Goal: Information Seeking & Learning: Compare options

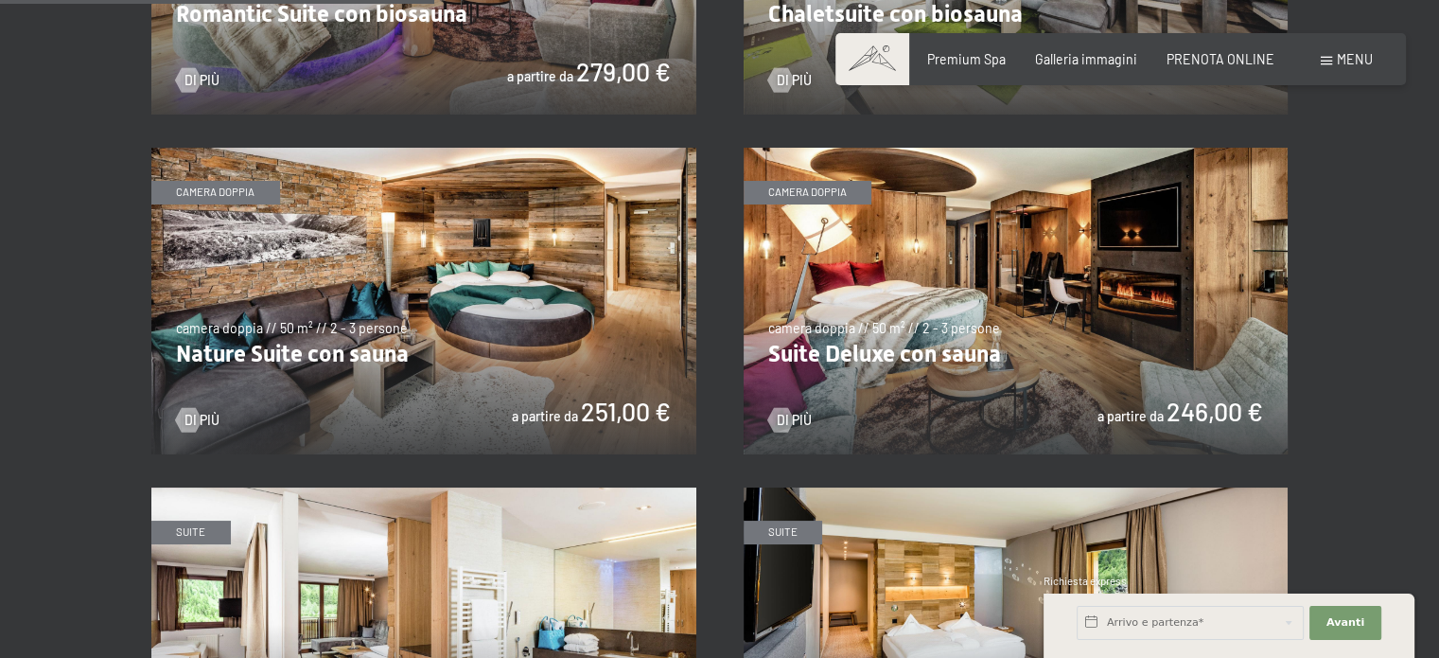
click at [806, 267] on img at bounding box center [1016, 301] width 545 height 307
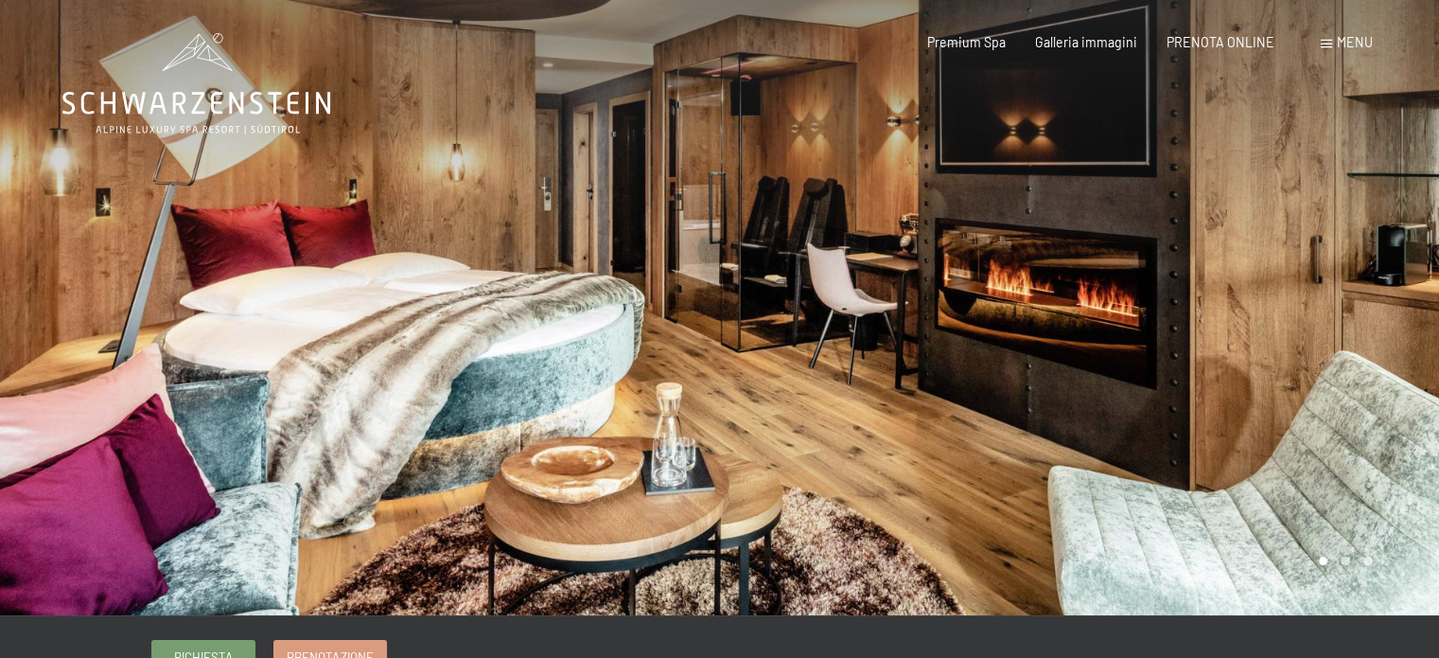
click at [1363, 269] on div at bounding box center [1080, 307] width 720 height 615
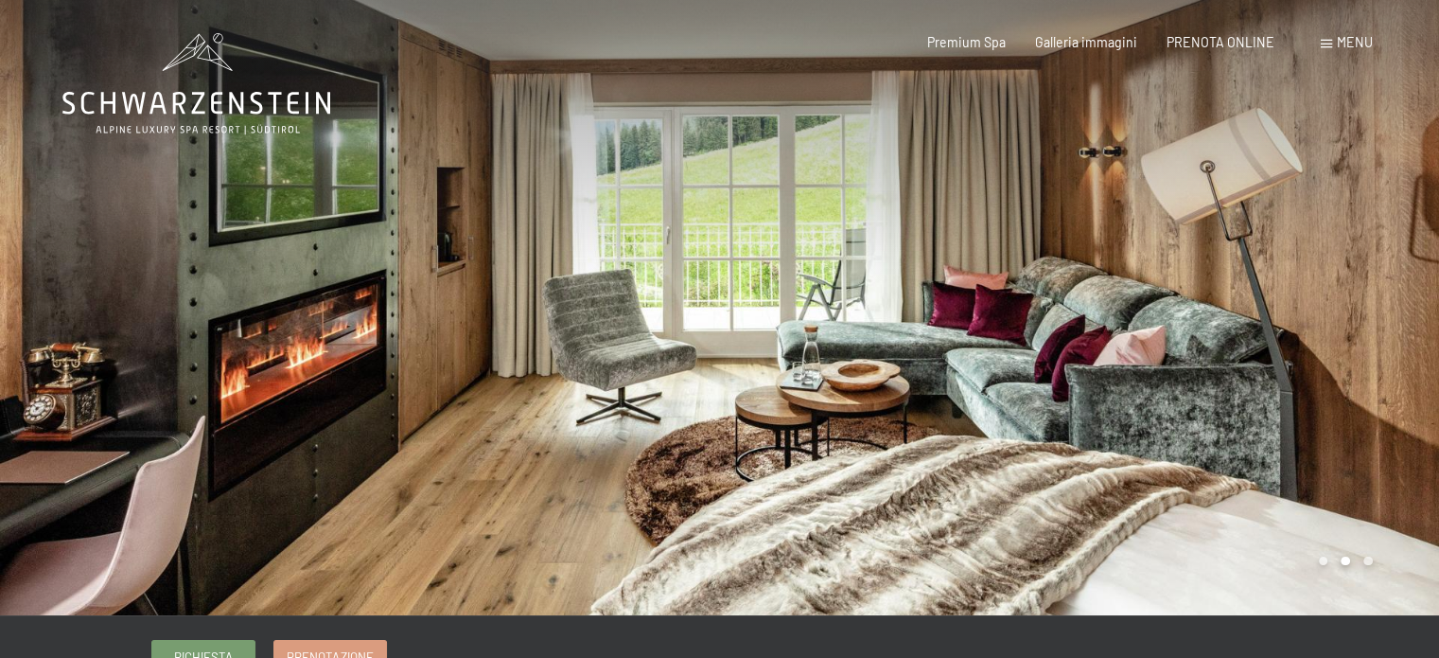
click at [1363, 269] on div at bounding box center [1080, 307] width 720 height 615
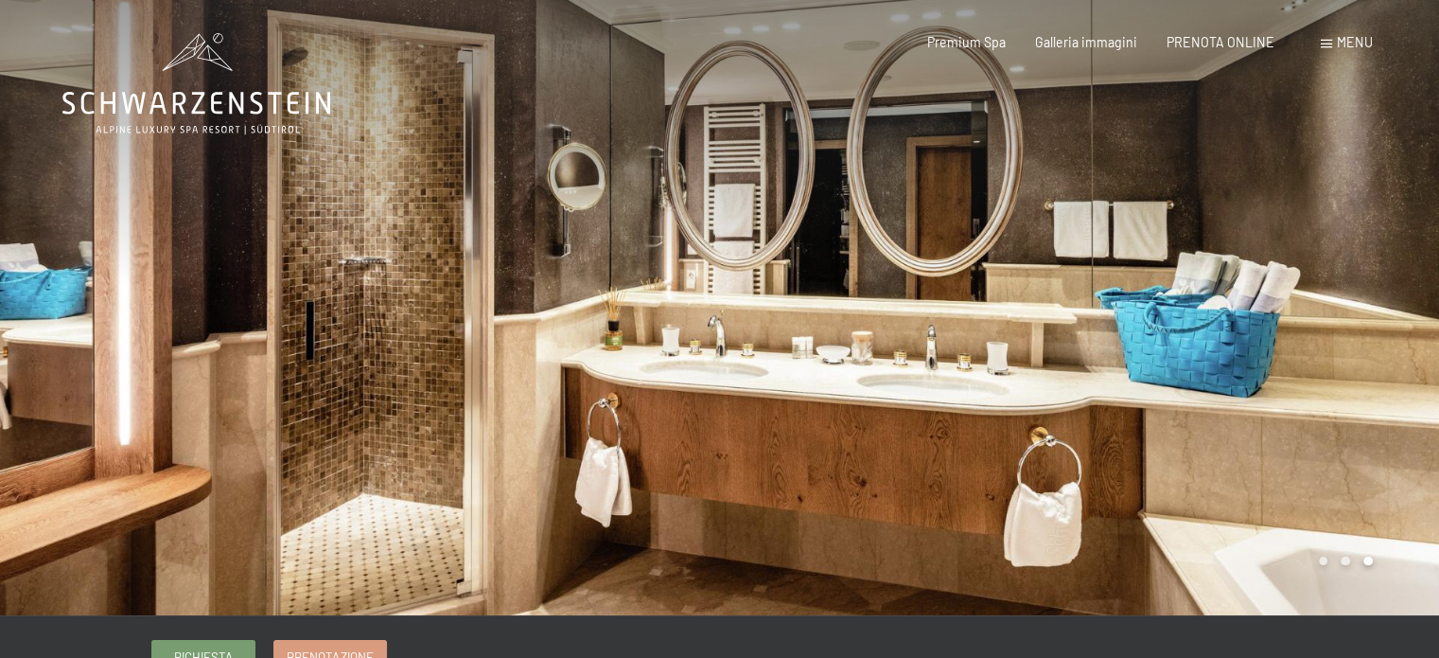
click at [1363, 269] on div at bounding box center [1080, 307] width 720 height 615
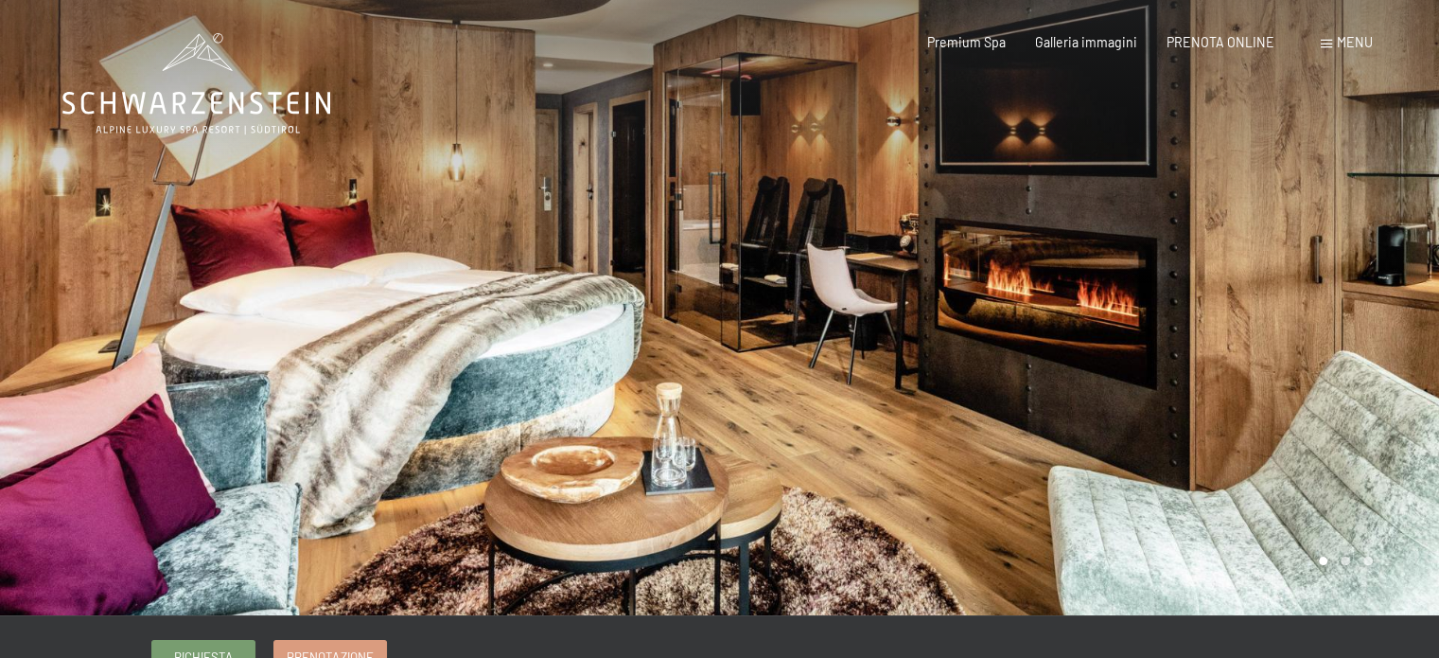
click at [1363, 269] on div at bounding box center [1080, 307] width 720 height 615
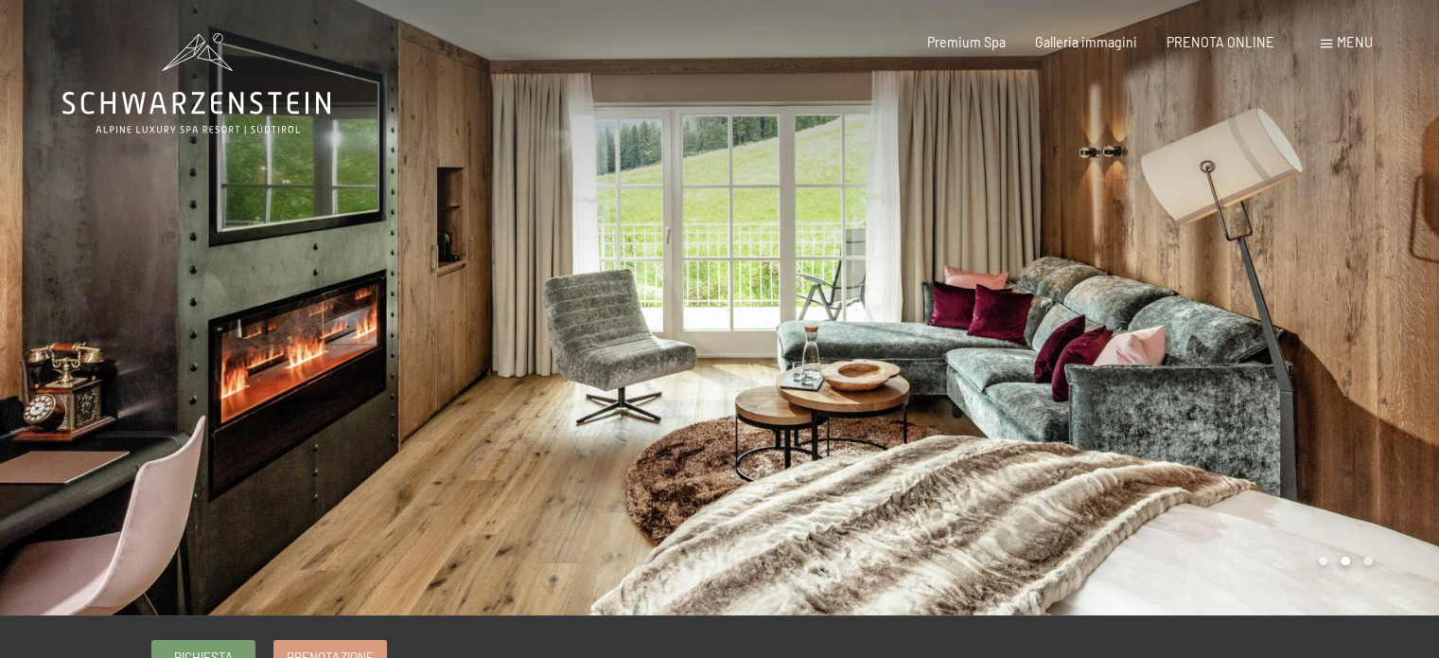
click at [1363, 269] on div at bounding box center [1080, 307] width 720 height 615
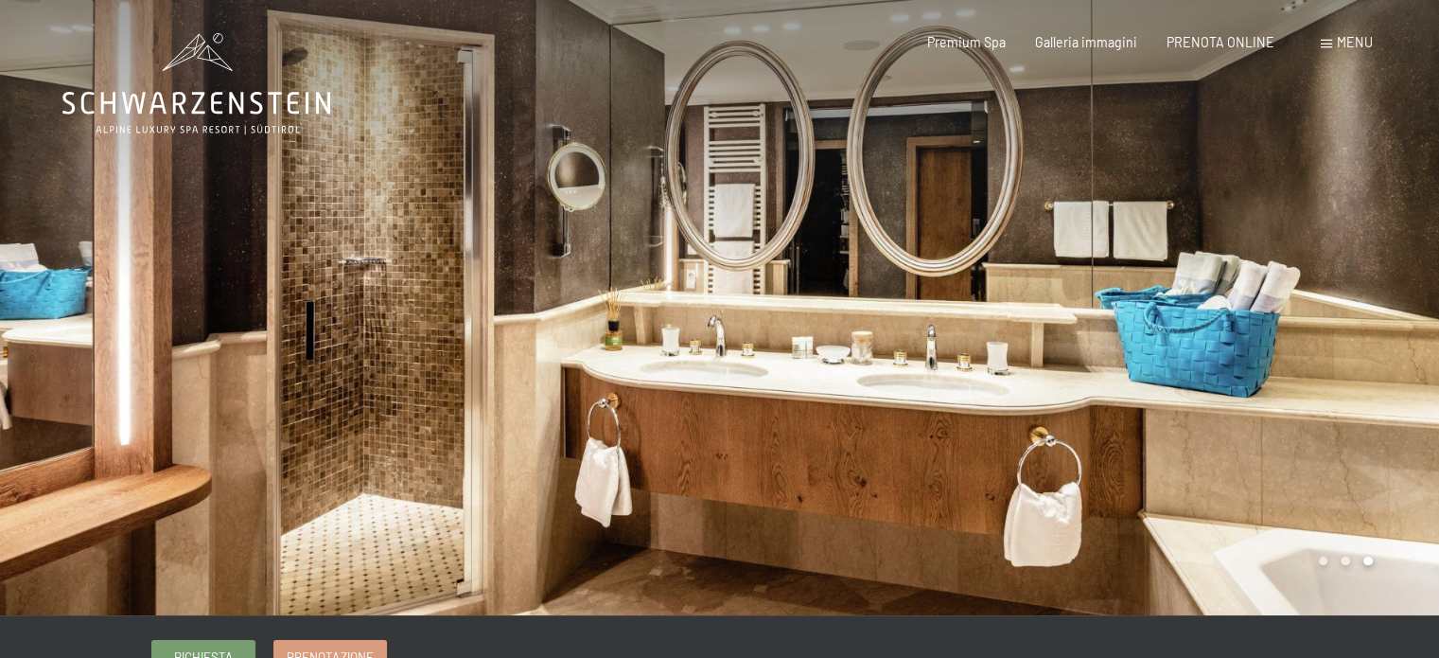
click at [1363, 269] on div at bounding box center [1080, 307] width 720 height 615
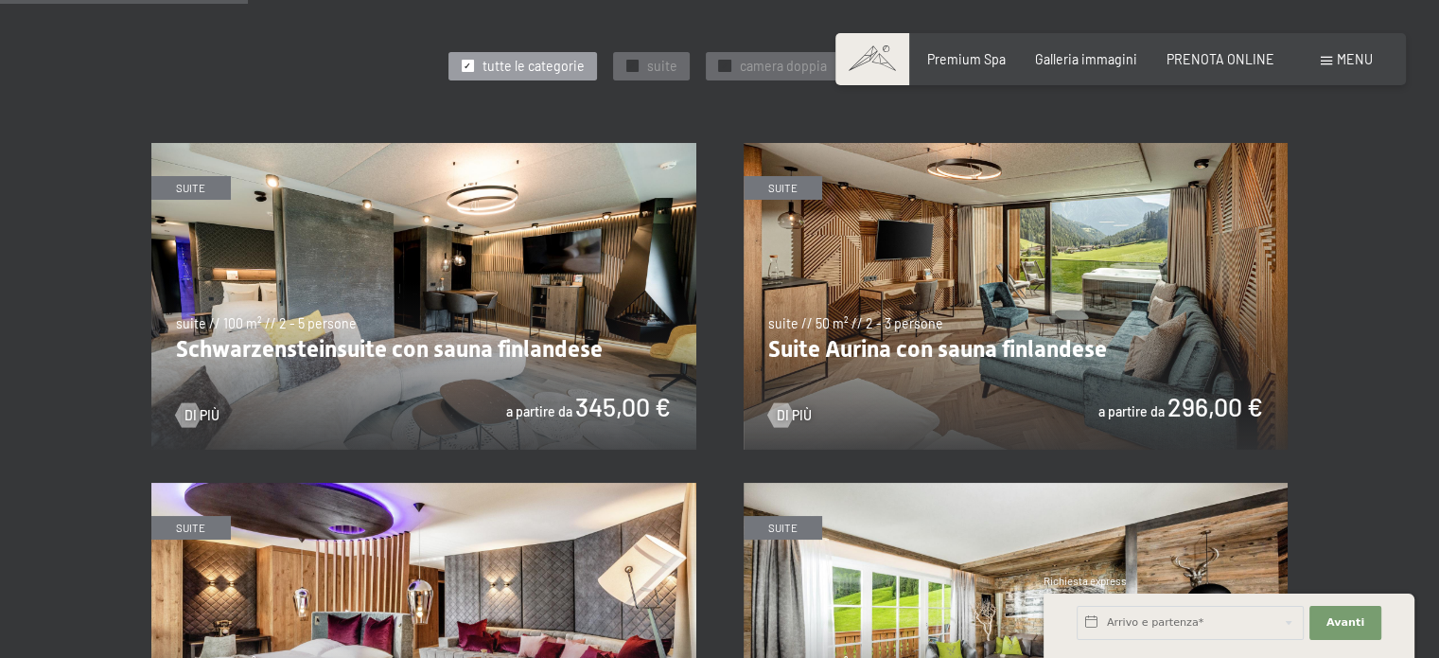
scroll to position [961, 0]
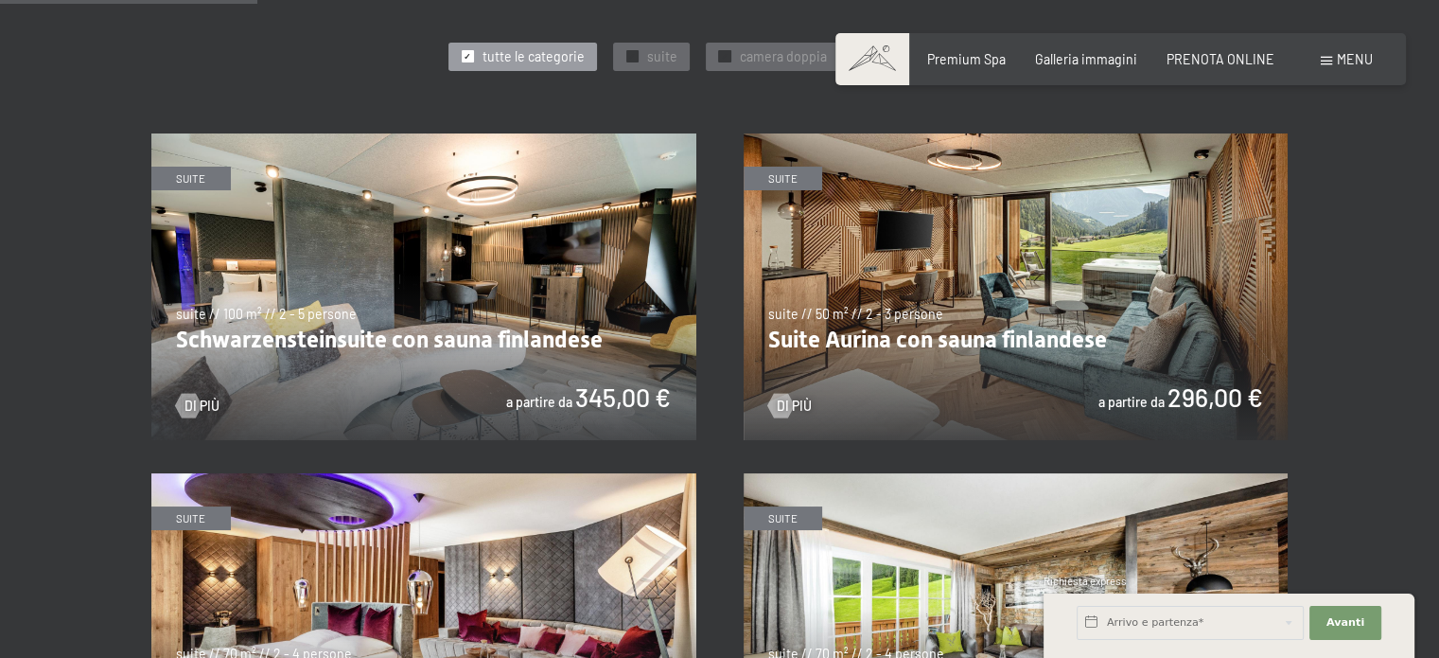
click at [492, 300] on img at bounding box center [423, 286] width 545 height 307
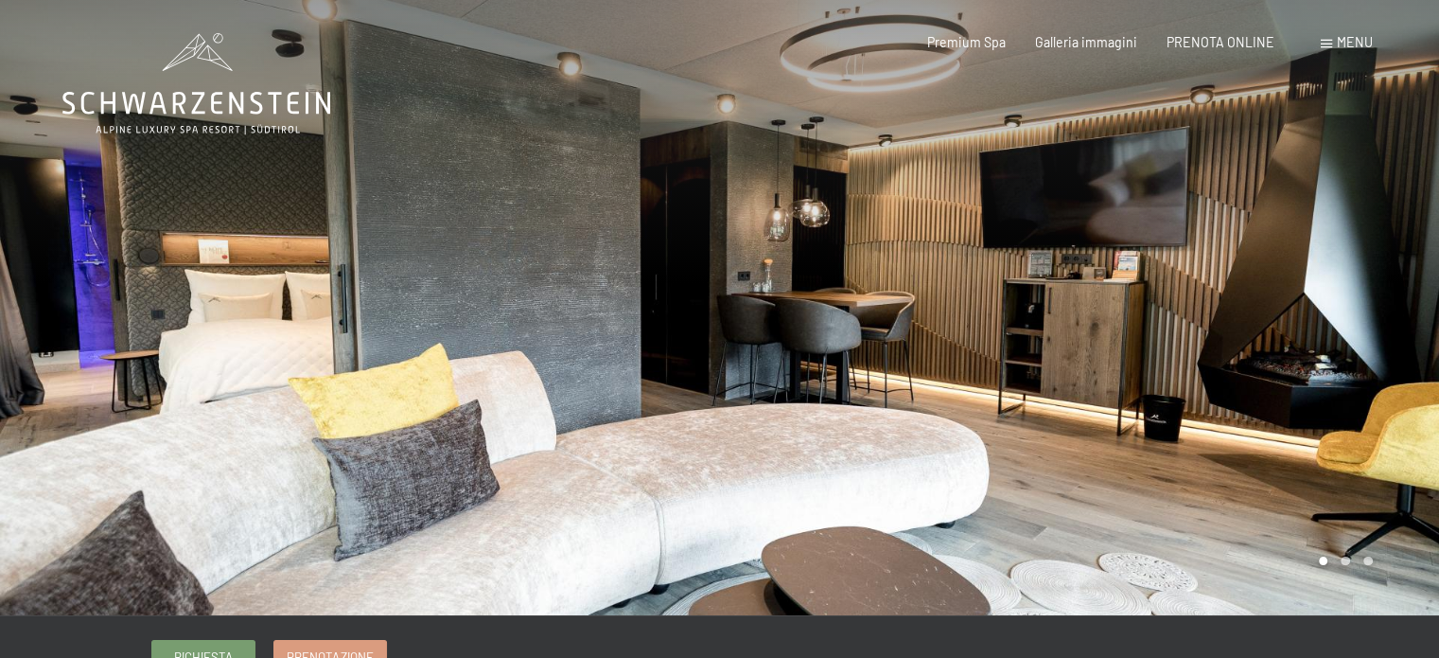
scroll to position [38, 0]
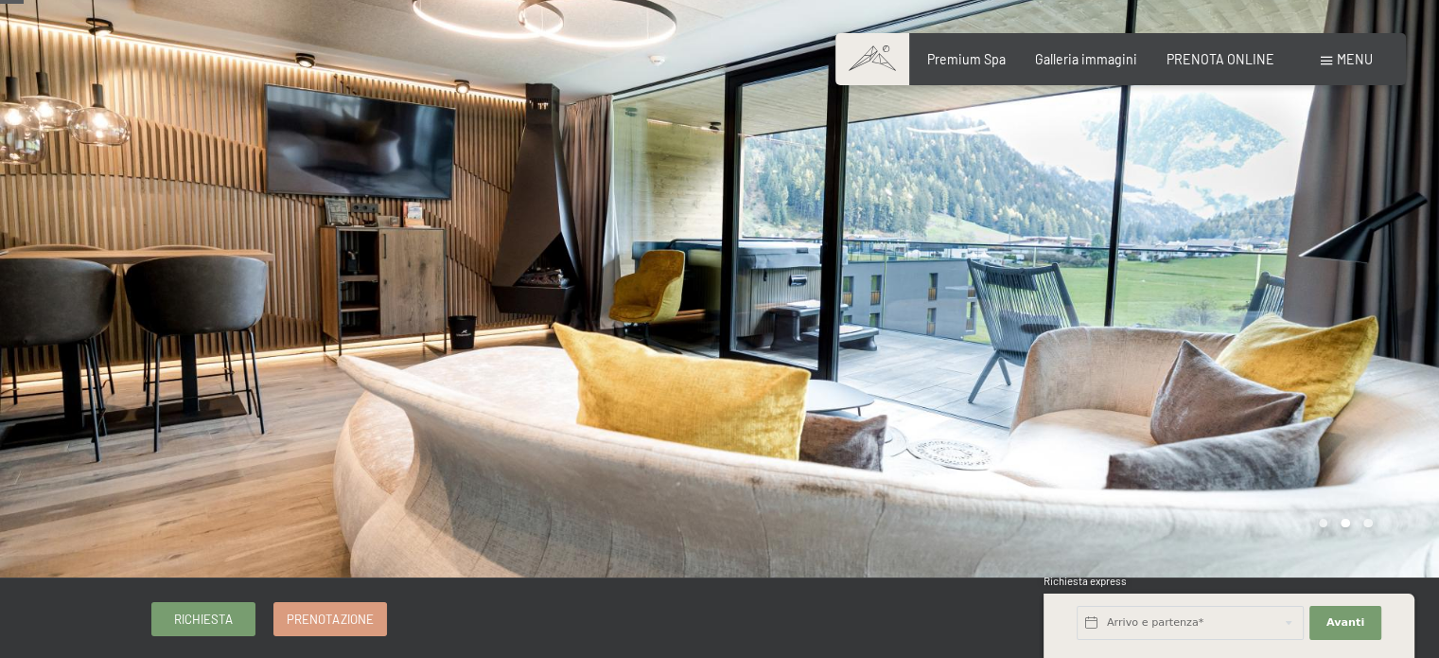
click at [79, 338] on div at bounding box center [360, 269] width 720 height 615
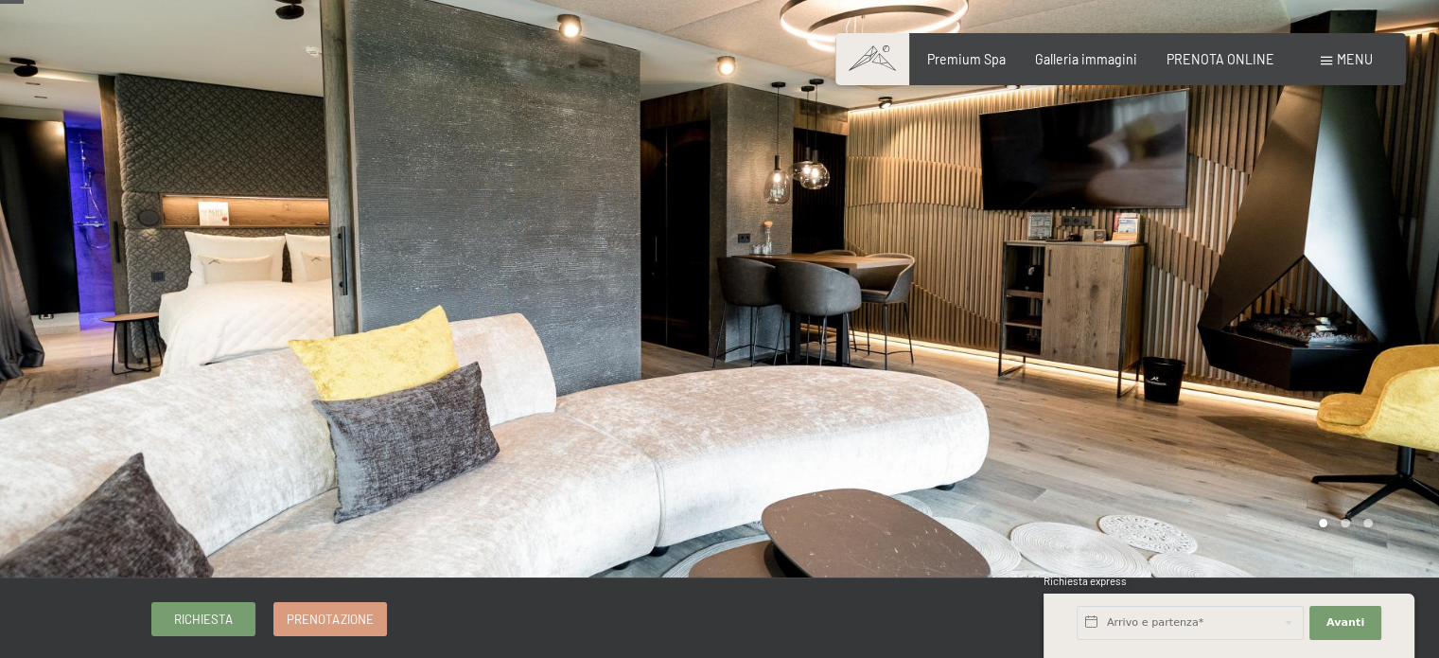
click at [79, 338] on div at bounding box center [360, 269] width 720 height 615
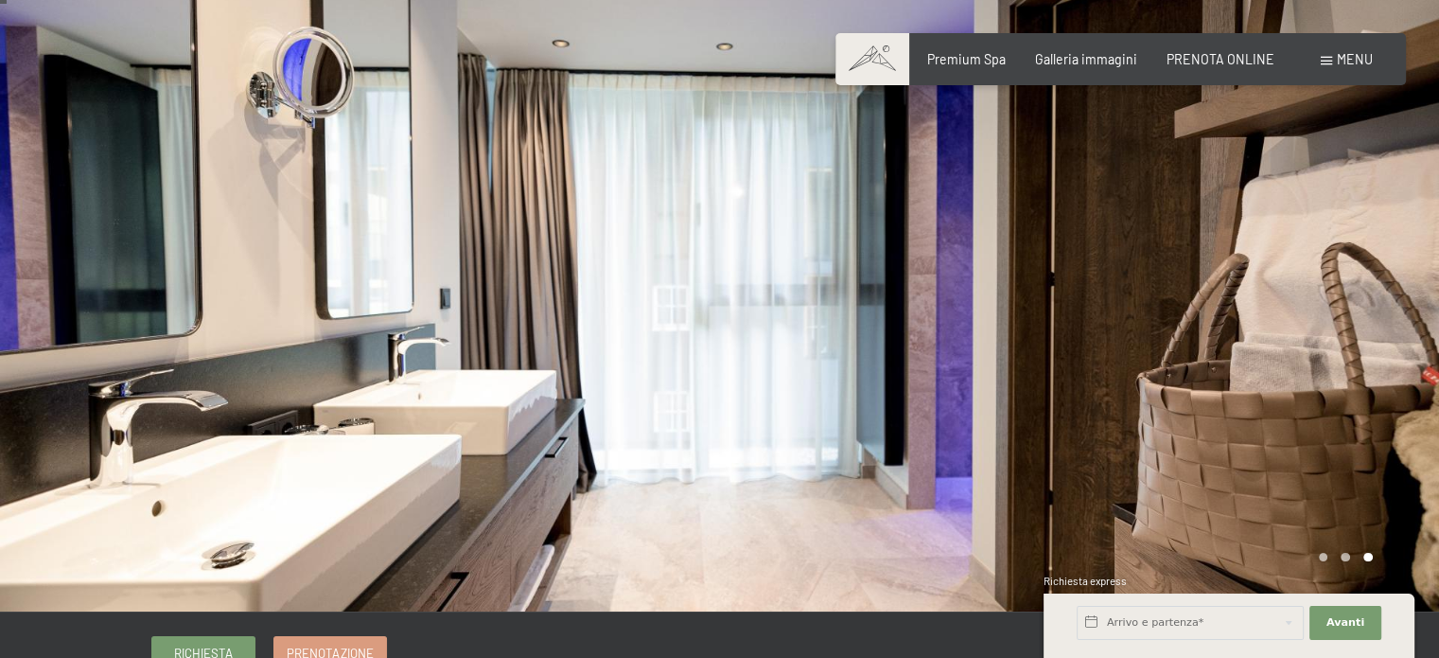
scroll to position [0, 0]
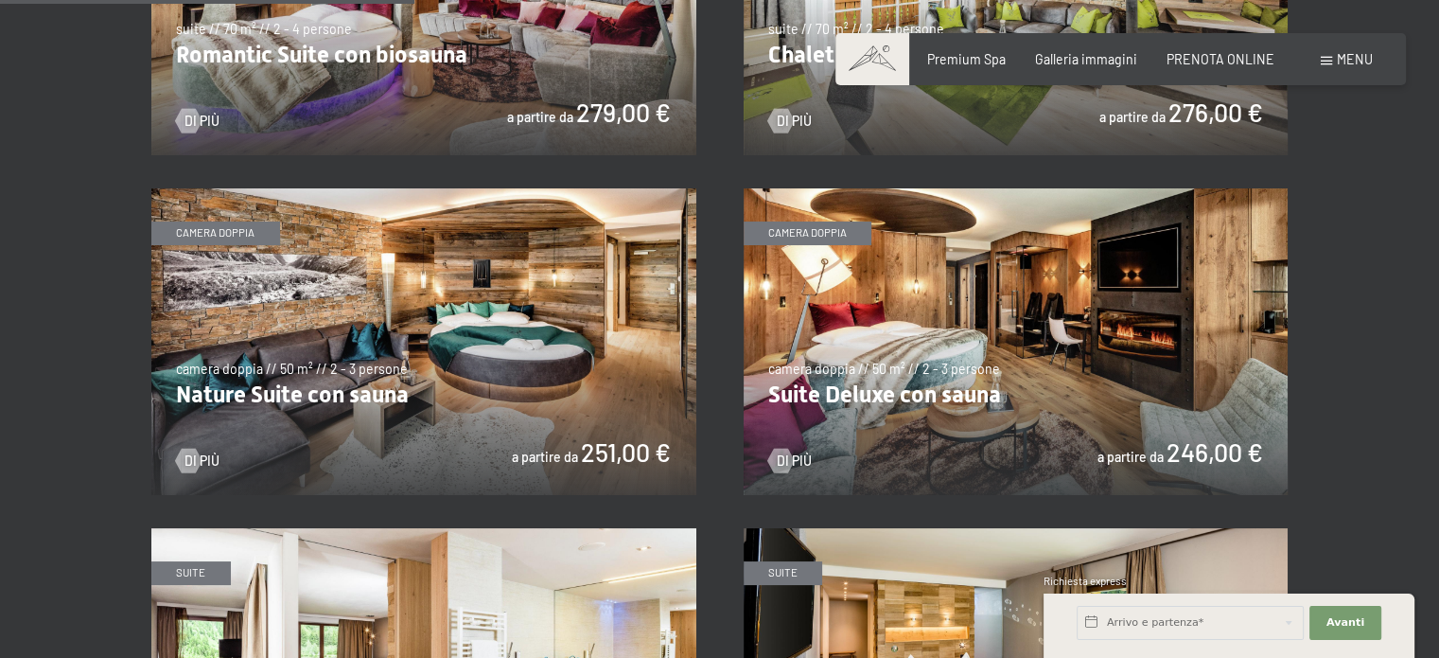
scroll to position [1589, 0]
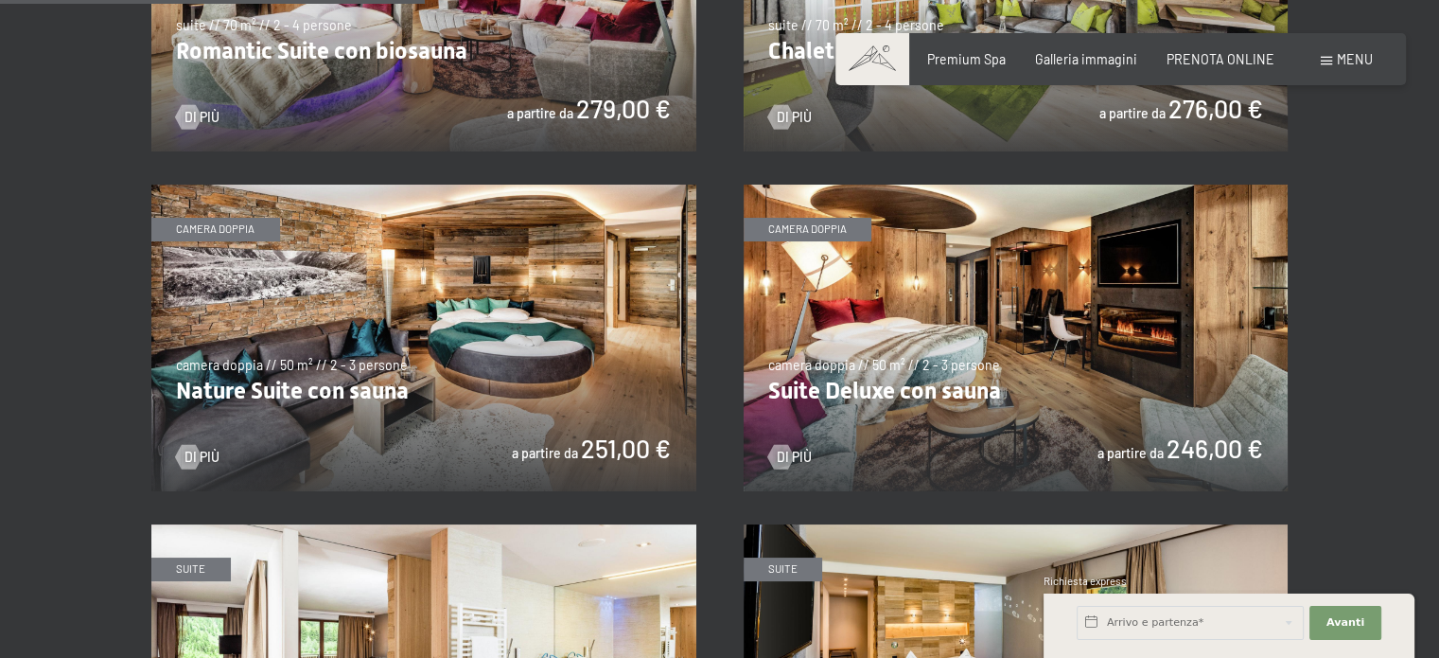
click at [928, 328] on img at bounding box center [1016, 337] width 545 height 307
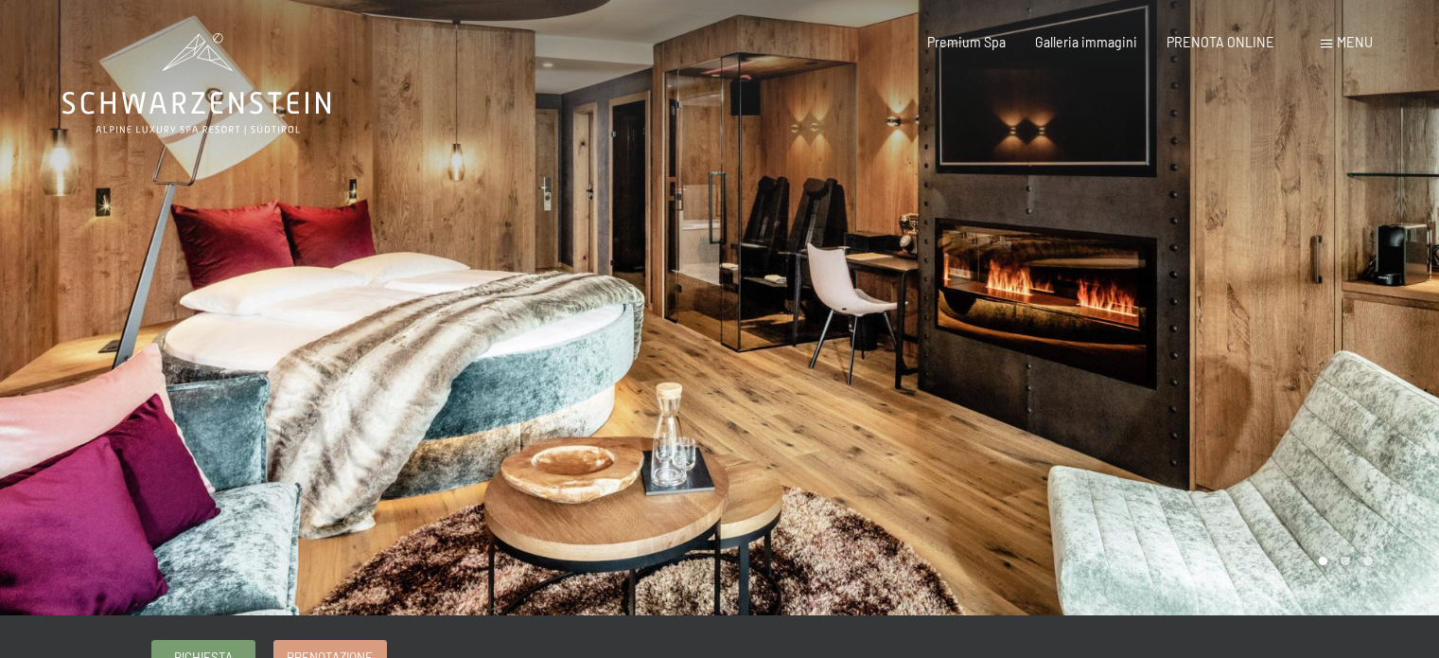
click at [1207, 367] on div at bounding box center [1080, 307] width 720 height 615
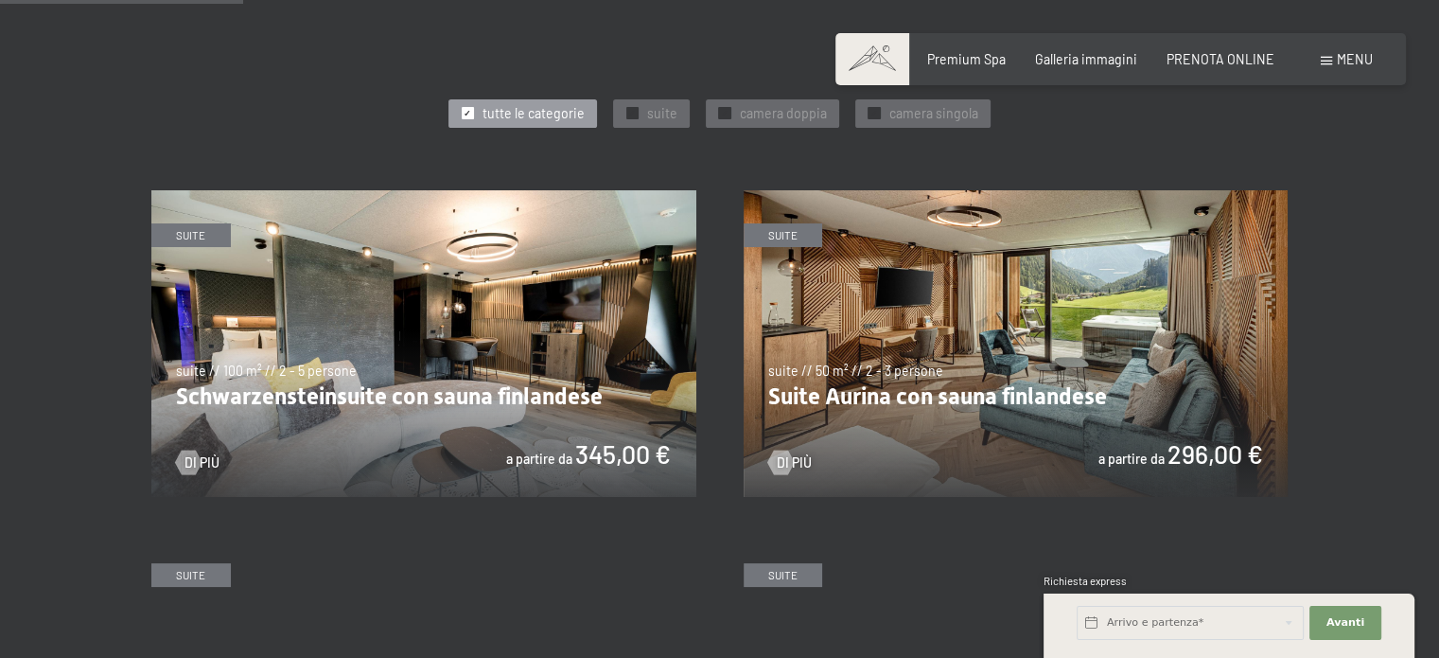
scroll to position [908, 0]
